Goal: Book appointment/travel/reservation

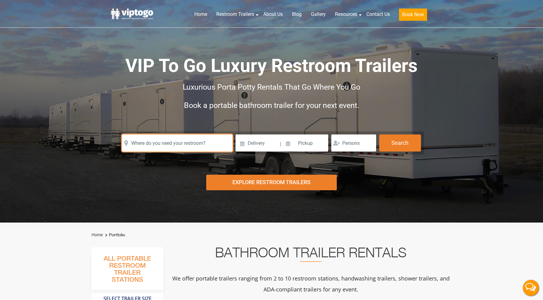
click at [197, 146] on input "text" at bounding box center [177, 143] width 110 height 17
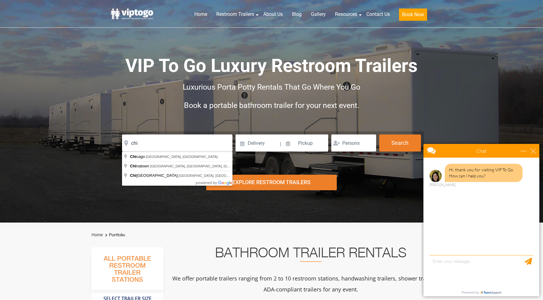
type input "[GEOGRAPHIC_DATA], [GEOGRAPHIC_DATA], [GEOGRAPHIC_DATA]"
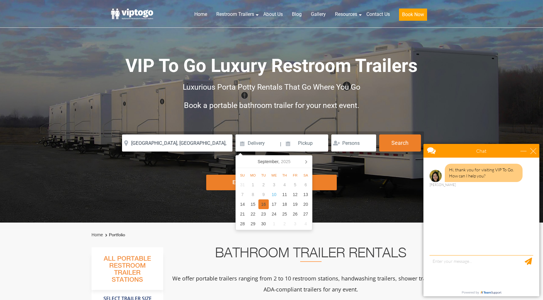
click at [265, 204] on div "16" at bounding box center [263, 205] width 11 height 10
type input "[DATE]"
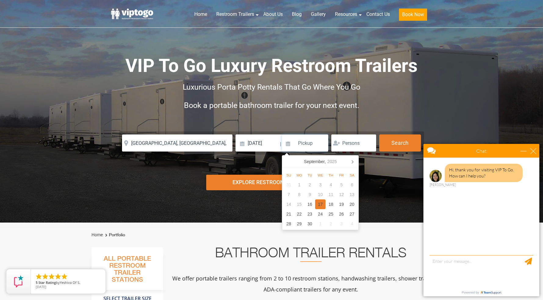
click at [322, 205] on div "17" at bounding box center [320, 205] width 11 height 10
type input "[DATE]"
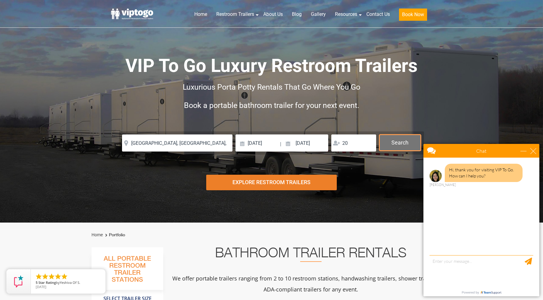
click at [390, 143] on button "Search" at bounding box center [400, 143] width 42 height 16
click at [535, 154] on div "close" at bounding box center [533, 151] width 6 height 6
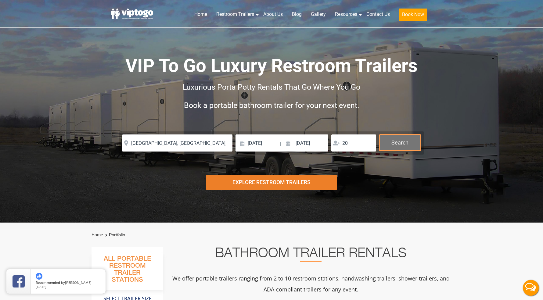
click at [396, 143] on button "Search" at bounding box center [400, 143] width 42 height 16
click at [396, 142] on button "Search" at bounding box center [400, 143] width 42 height 16
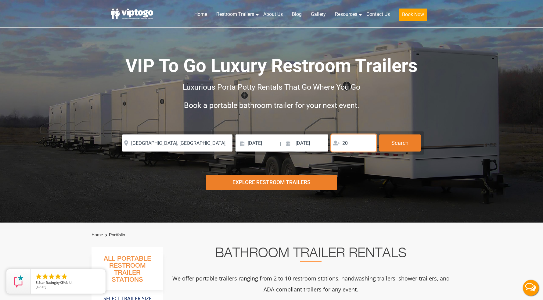
click at [353, 142] on input "20" at bounding box center [353, 143] width 45 height 17
type input "2"
click at [310, 140] on input "[DATE]" at bounding box center [305, 143] width 46 height 17
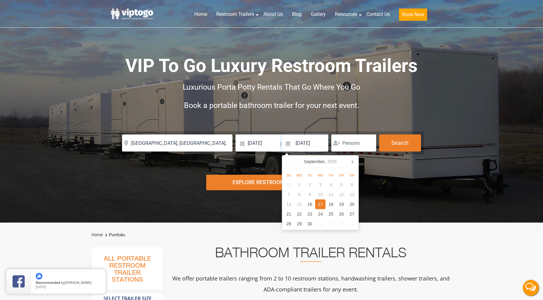
click at [310, 140] on input "[DATE]" at bounding box center [305, 143] width 46 height 17
type input "0"
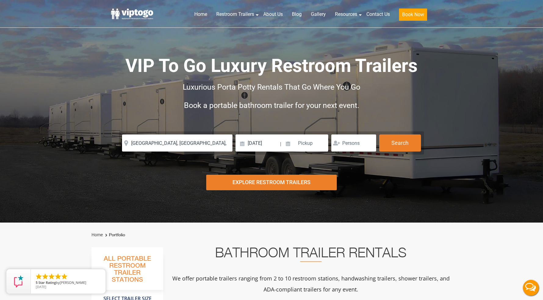
click at [301, 107] on span "Book a portable bathroom trailer for your next event." at bounding box center [271, 105] width 175 height 9
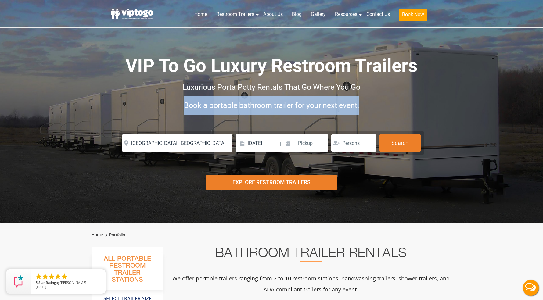
click at [301, 107] on span "Book a portable bathroom trailer for your next event." at bounding box center [271, 105] width 175 height 9
copy div "Book a portable bathroom trailer for your next event. Our Team is Here to Help!…"
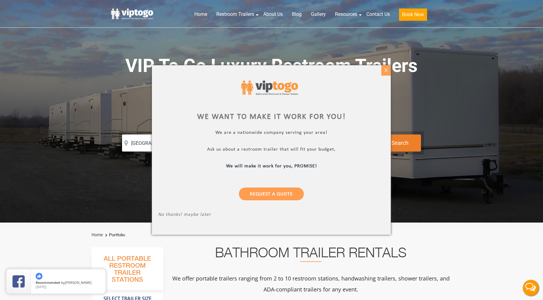
click at [383, 67] on div "X" at bounding box center [385, 70] width 9 height 10
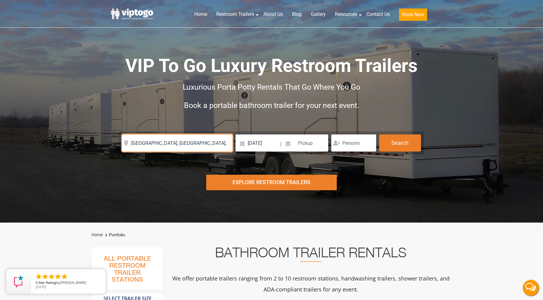
click at [177, 140] on input "[GEOGRAPHIC_DATA], [GEOGRAPHIC_DATA], [GEOGRAPHIC_DATA]" at bounding box center [177, 143] width 110 height 17
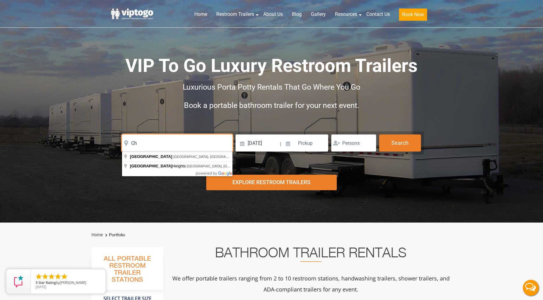
type input "C"
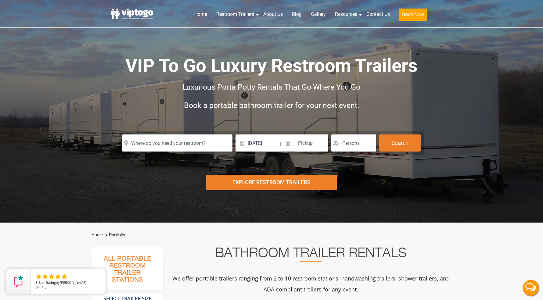
click at [143, 165] on div "Risk-Free Reservation! Free cancellation up to 48 hours before delivery. Book n…" at bounding box center [271, 111] width 543 height 223
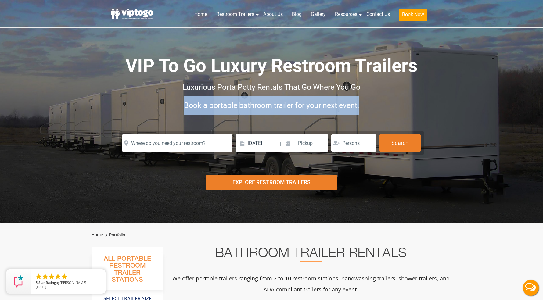
drag, startPoint x: 184, startPoint y: 106, endPoint x: 396, endPoint y: 107, distance: 212.7
click at [396, 107] on h2 "Book a portable bathroom trailer for your next event." at bounding box center [271, 105] width 305 height 18
copy span "Book a portable bathroom trailer for your next event."
